Goal: Information Seeking & Learning: Learn about a topic

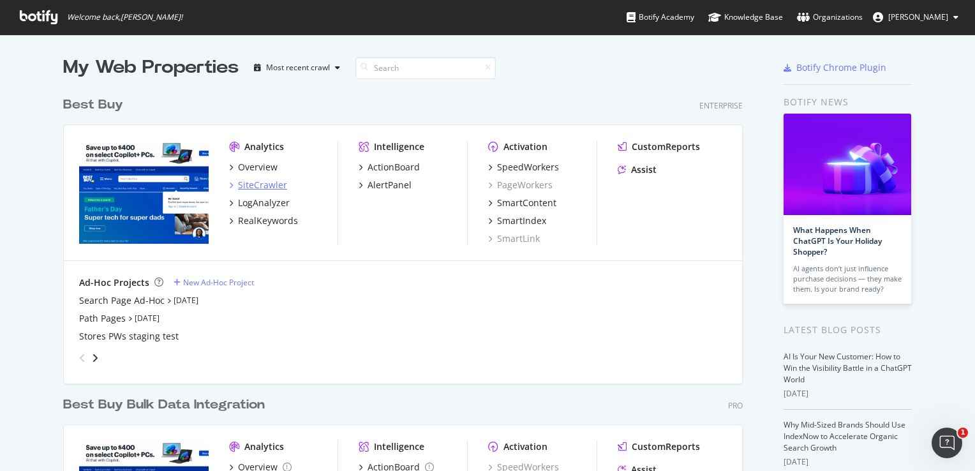
click at [261, 184] on div "SiteCrawler" at bounding box center [262, 185] width 49 height 13
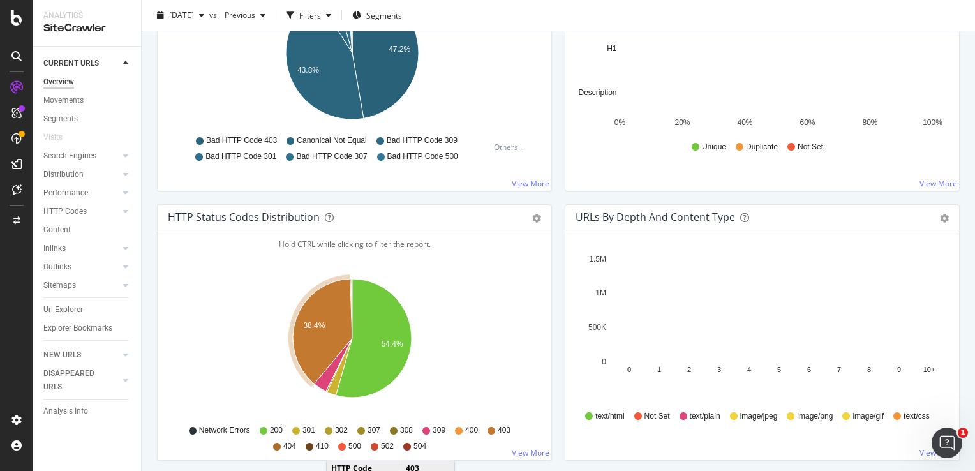
scroll to position [574, 0]
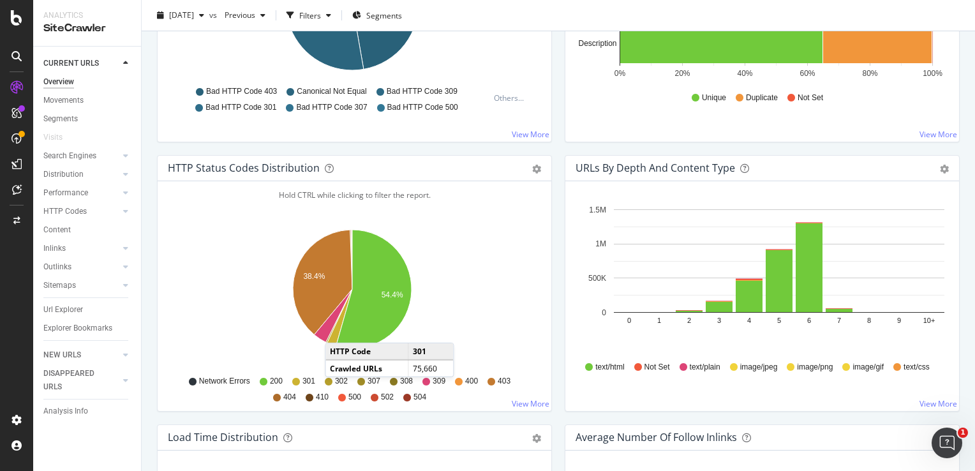
click at [338, 329] on icon "A chart." at bounding box center [339, 317] width 25 height 57
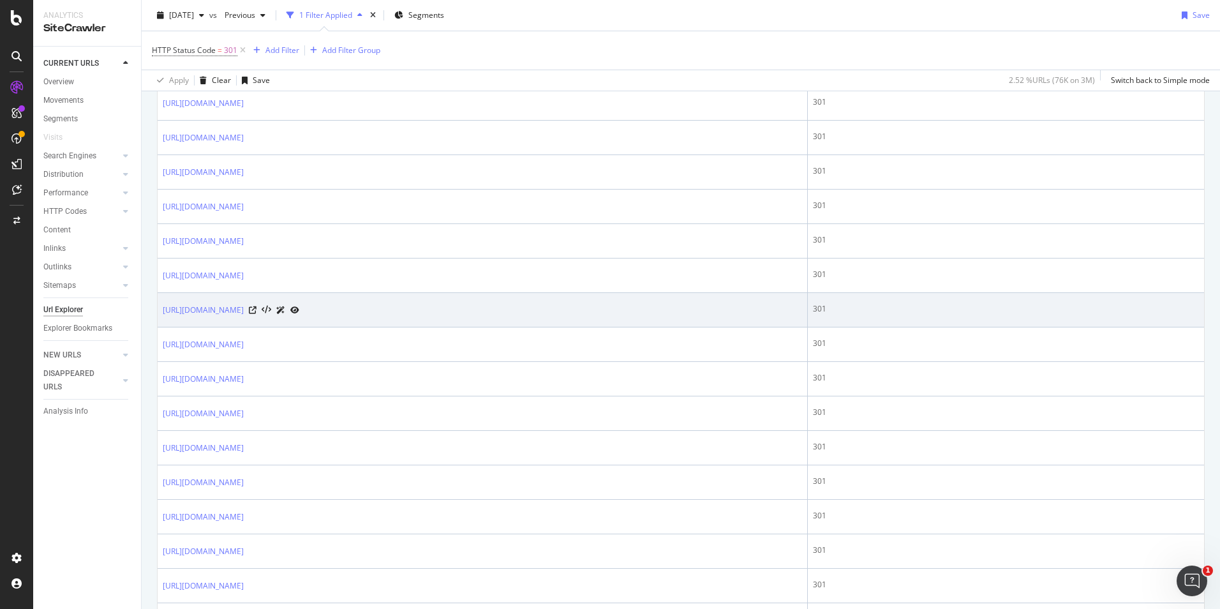
scroll to position [206, 0]
